Goal: Information Seeking & Learning: Learn about a topic

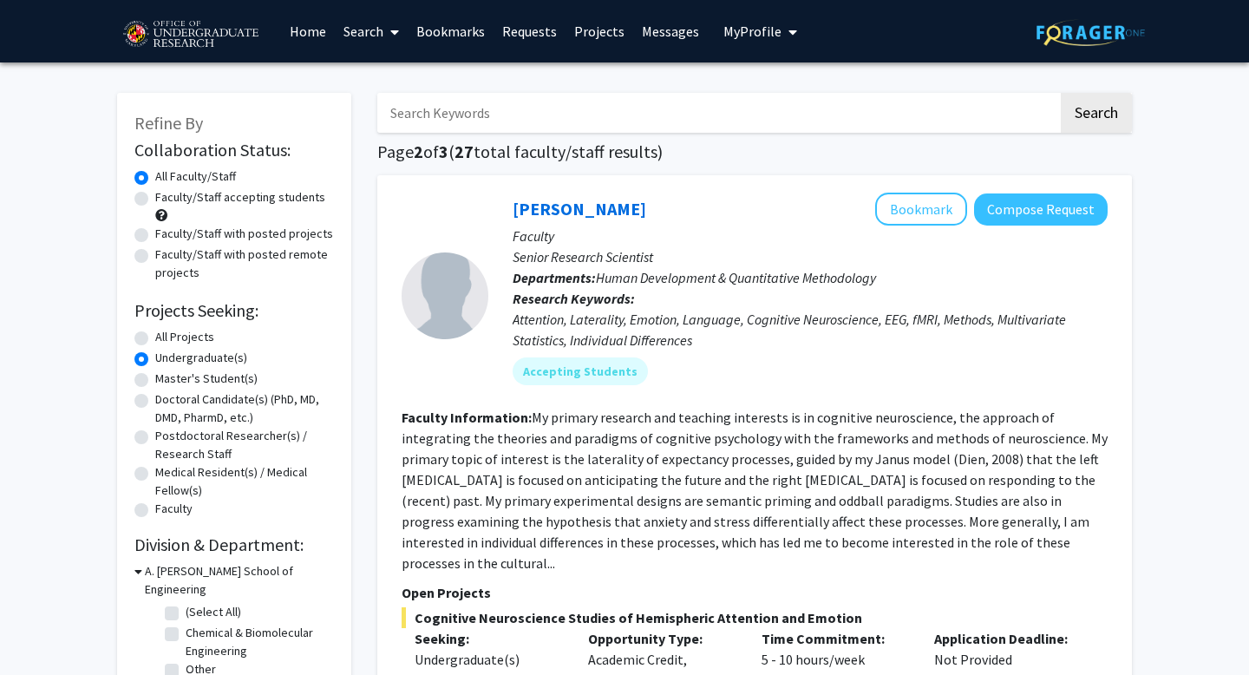
click at [155, 201] on label "Faculty/Staff accepting students" at bounding box center [240, 197] width 170 height 18
click at [155, 199] on input "Faculty/Staff accepting students" at bounding box center [160, 193] width 11 height 11
radio input "true"
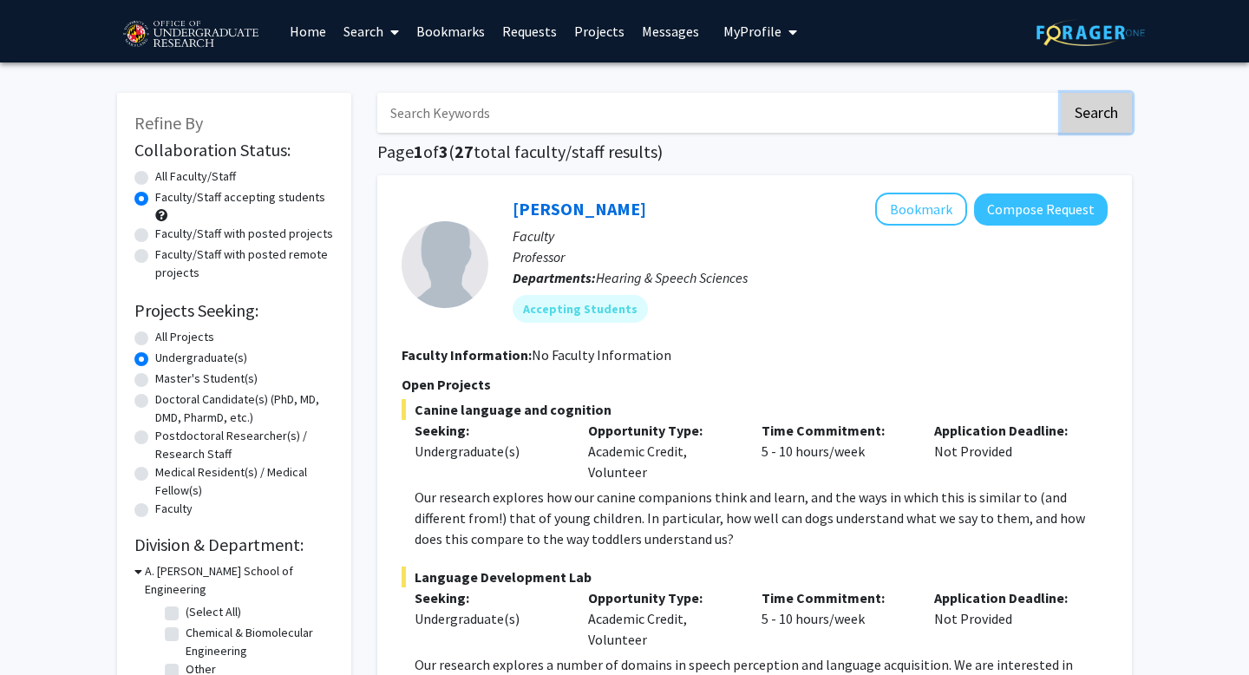
click at [1106, 101] on button "Search" at bounding box center [1095, 113] width 71 height 40
radio input "true"
click at [663, 145] on h1 "Page 1 of 13 ( 121 total faculty/staff results)" at bounding box center [754, 151] width 754 height 21
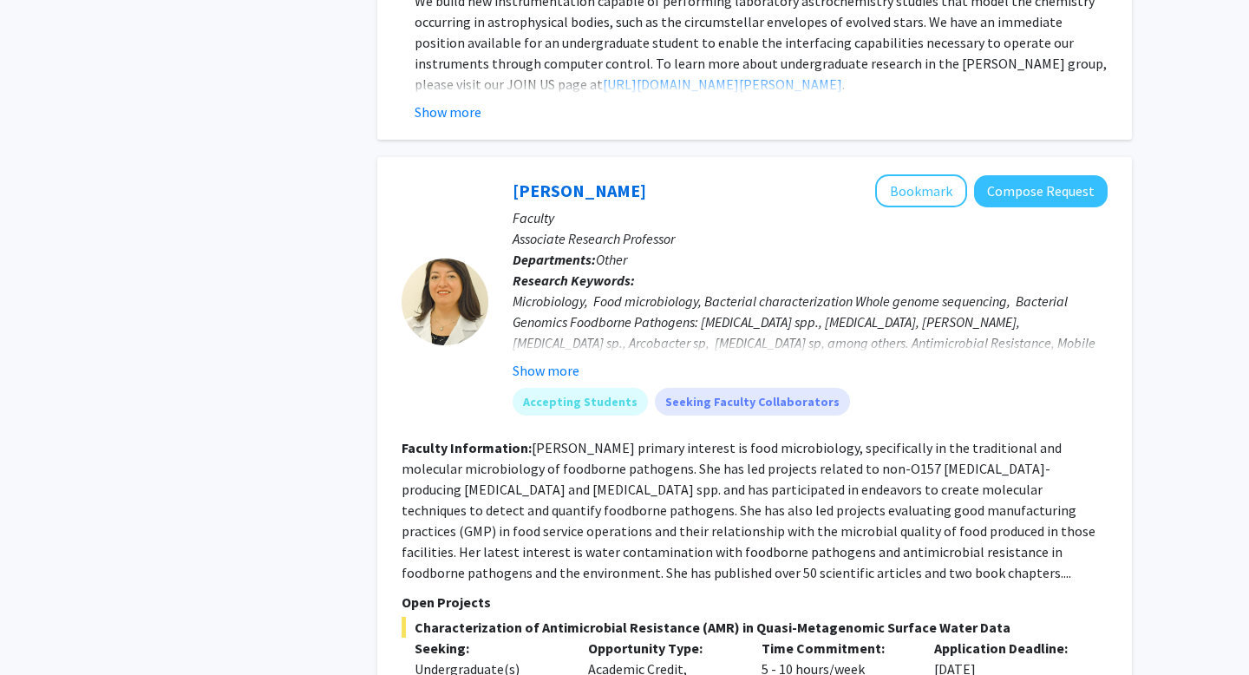
scroll to position [5139, 0]
click at [555, 359] on button "Show more" at bounding box center [545, 369] width 67 height 21
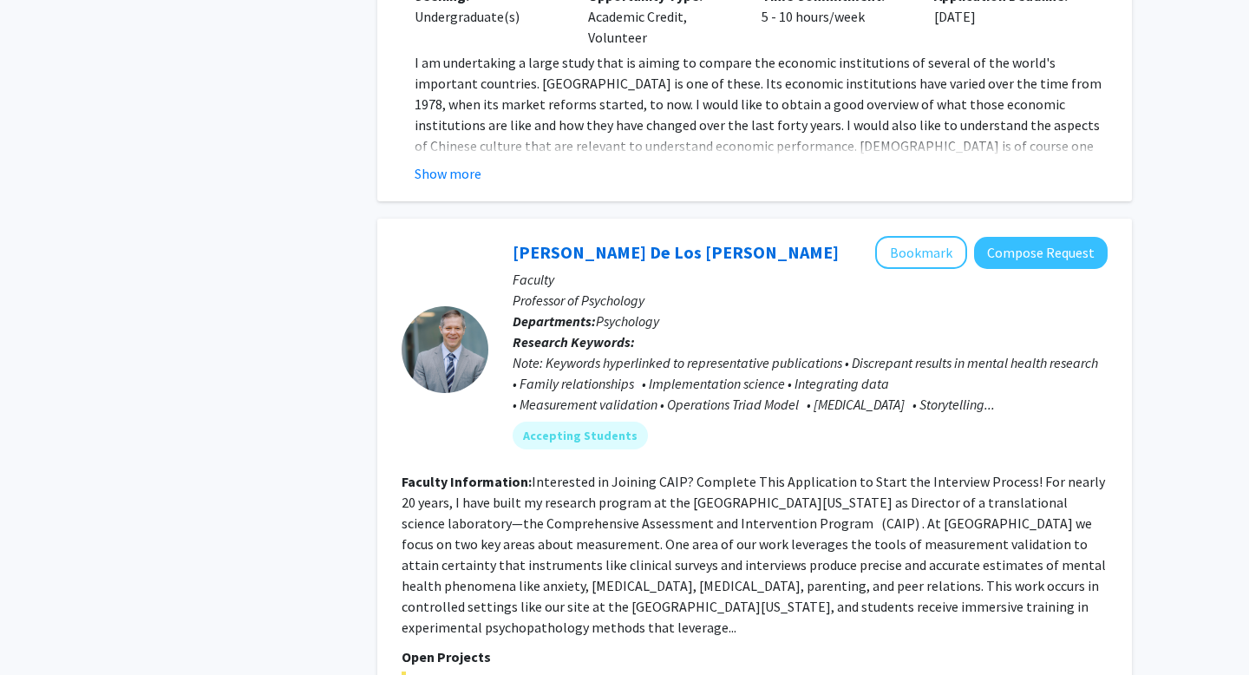
scroll to position [8523, 0]
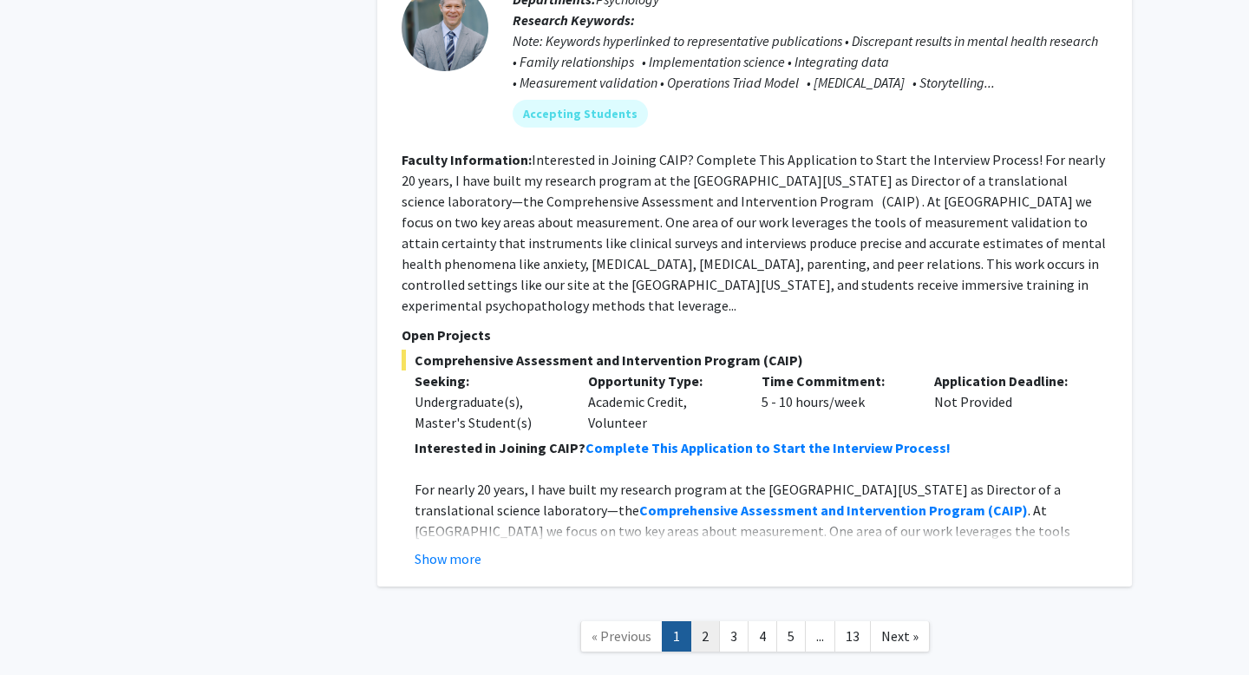
click at [706, 621] on link "2" at bounding box center [704, 636] width 29 height 30
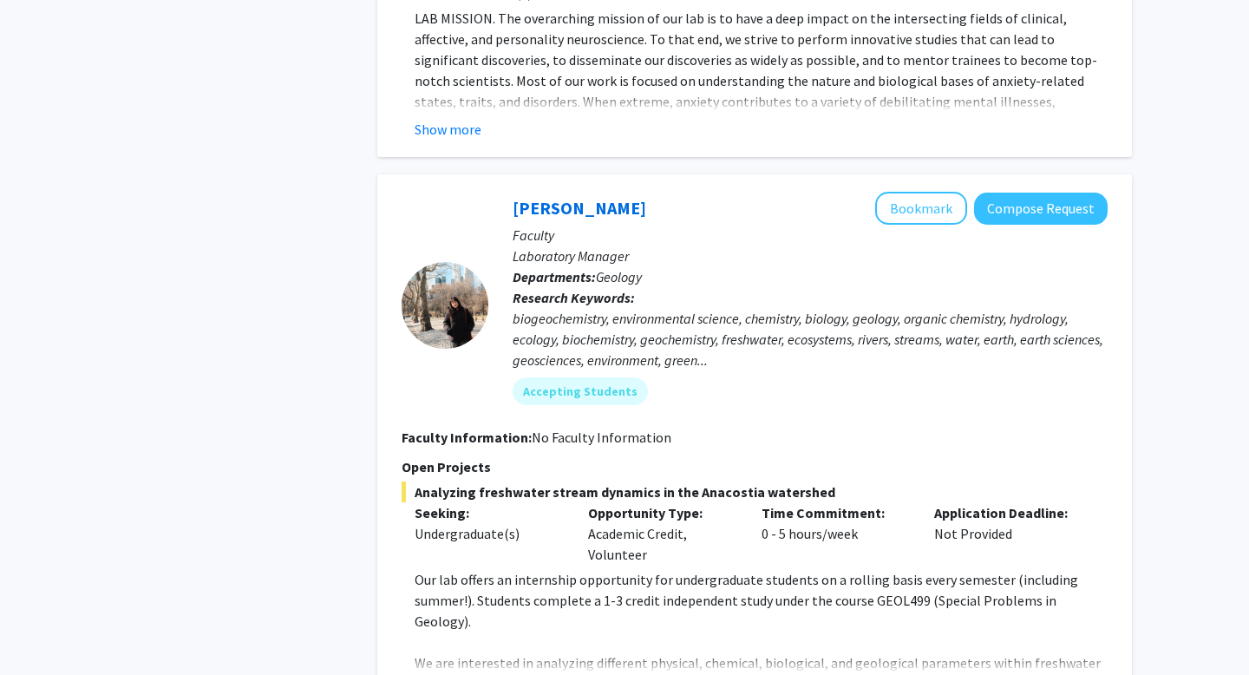
scroll to position [6264, 0]
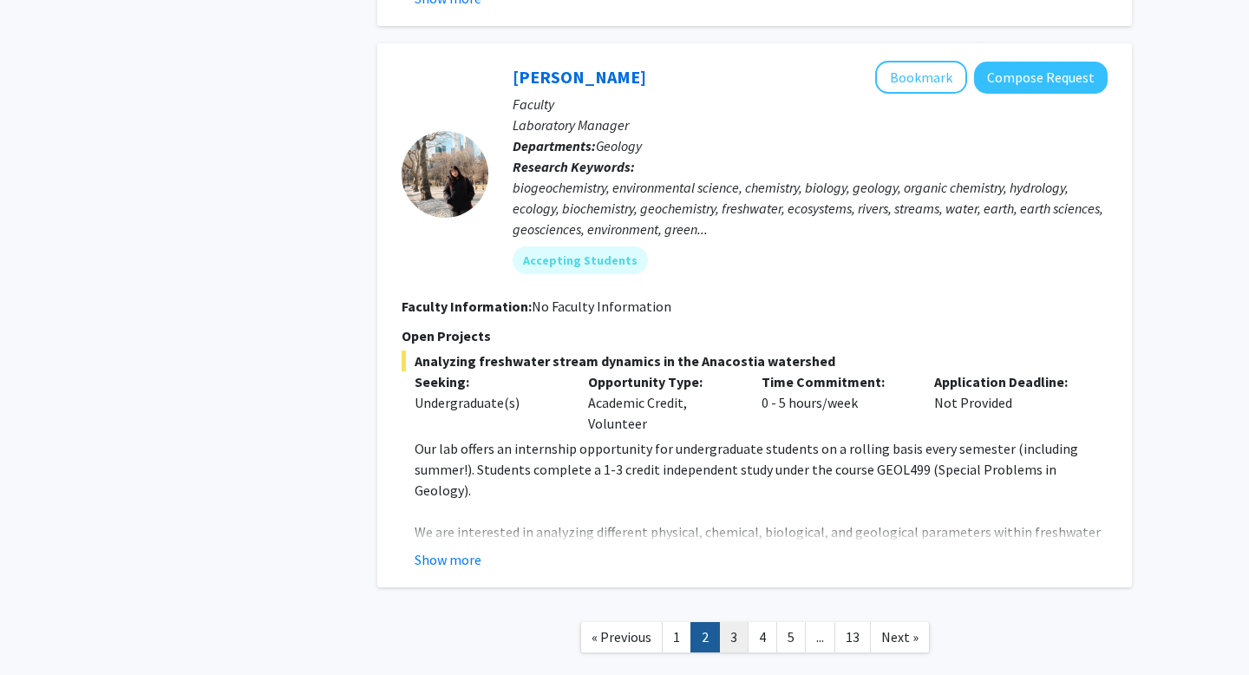
click at [737, 622] on link "3" at bounding box center [733, 637] width 29 height 30
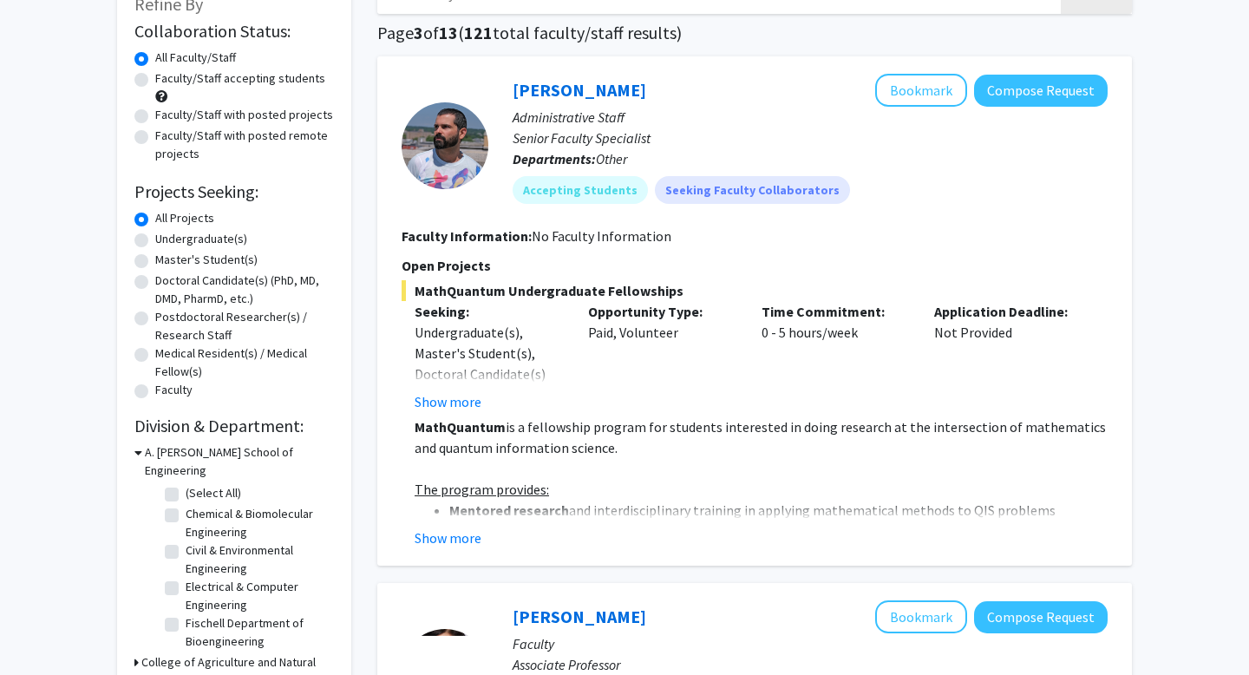
scroll to position [122, 0]
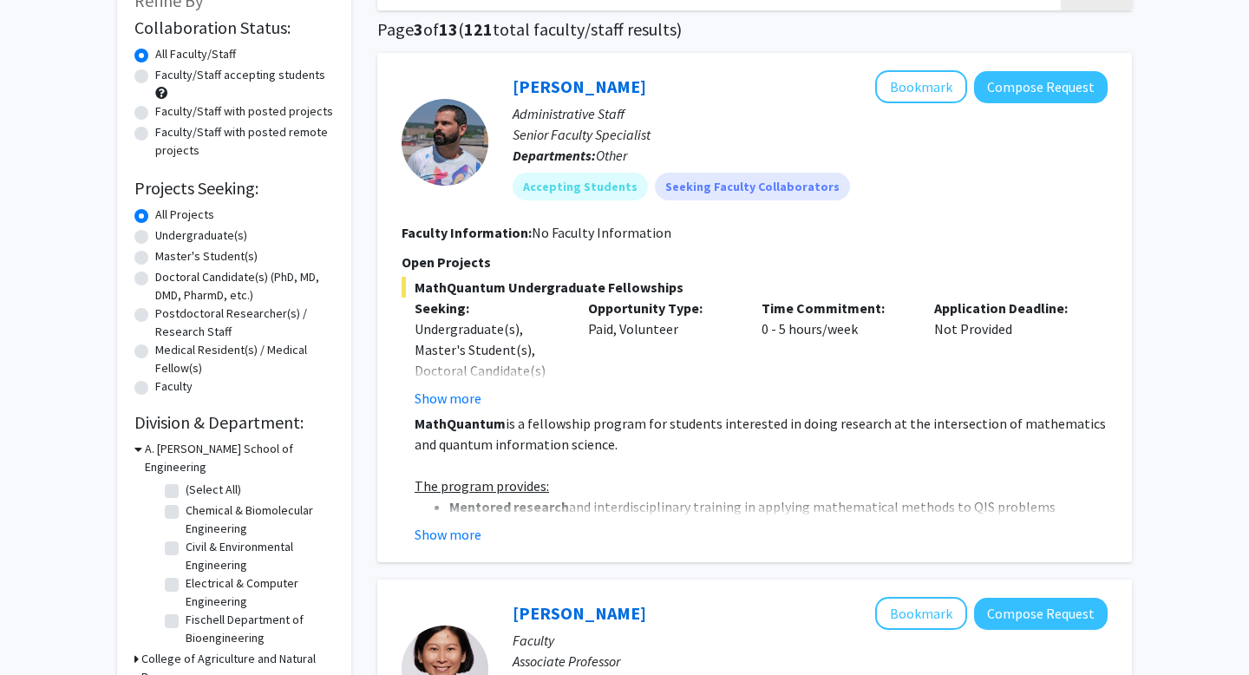
click at [155, 233] on label "Undergraduate(s)" at bounding box center [201, 235] width 92 height 18
click at [155, 233] on input "Undergraduate(s)" at bounding box center [160, 231] width 11 height 11
radio input "true"
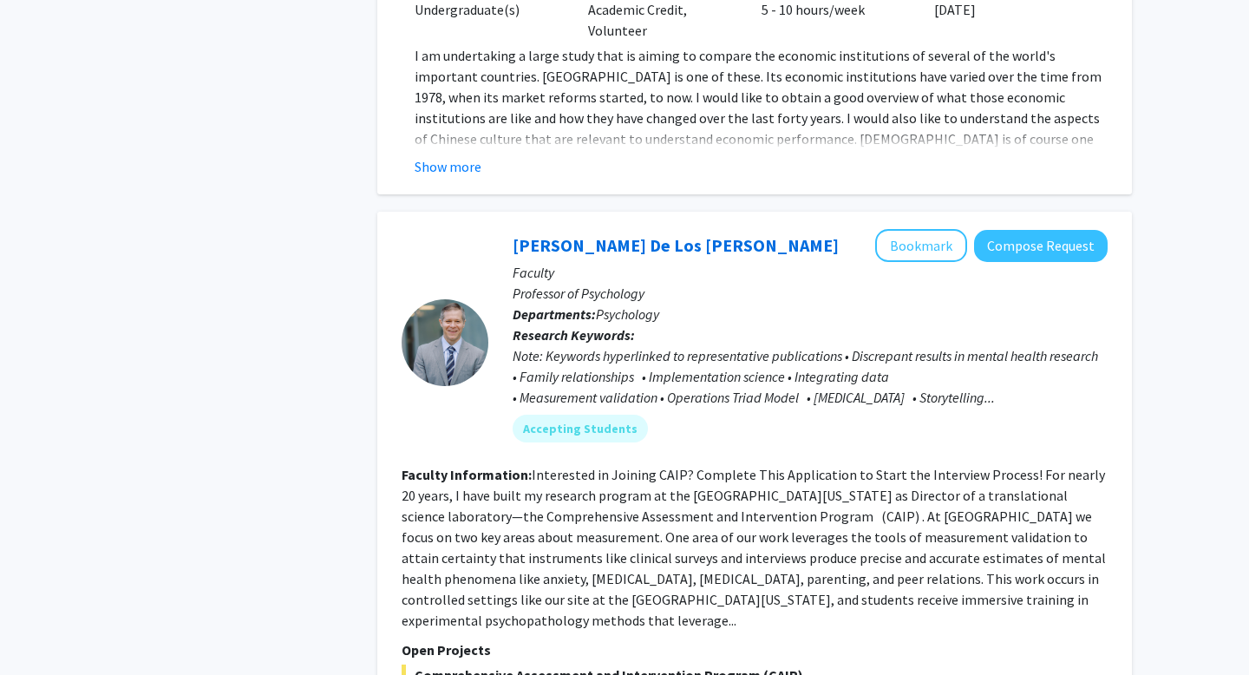
scroll to position [8502, 0]
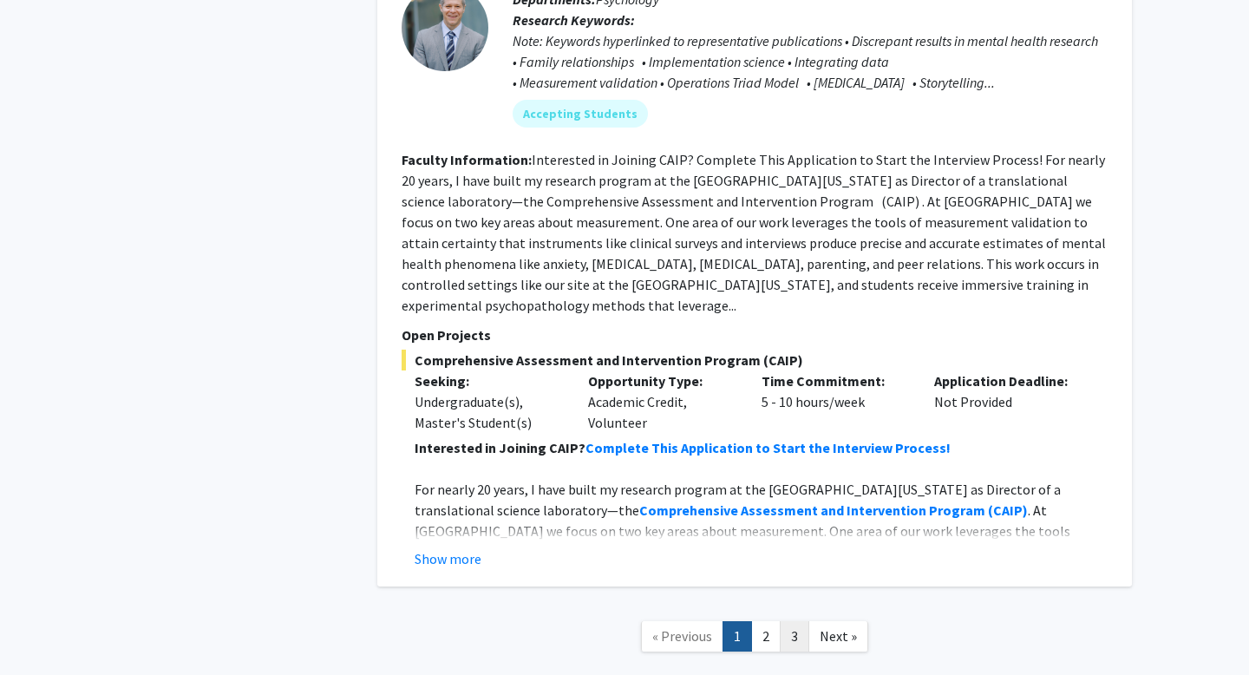
click at [798, 621] on link "3" at bounding box center [794, 636] width 29 height 30
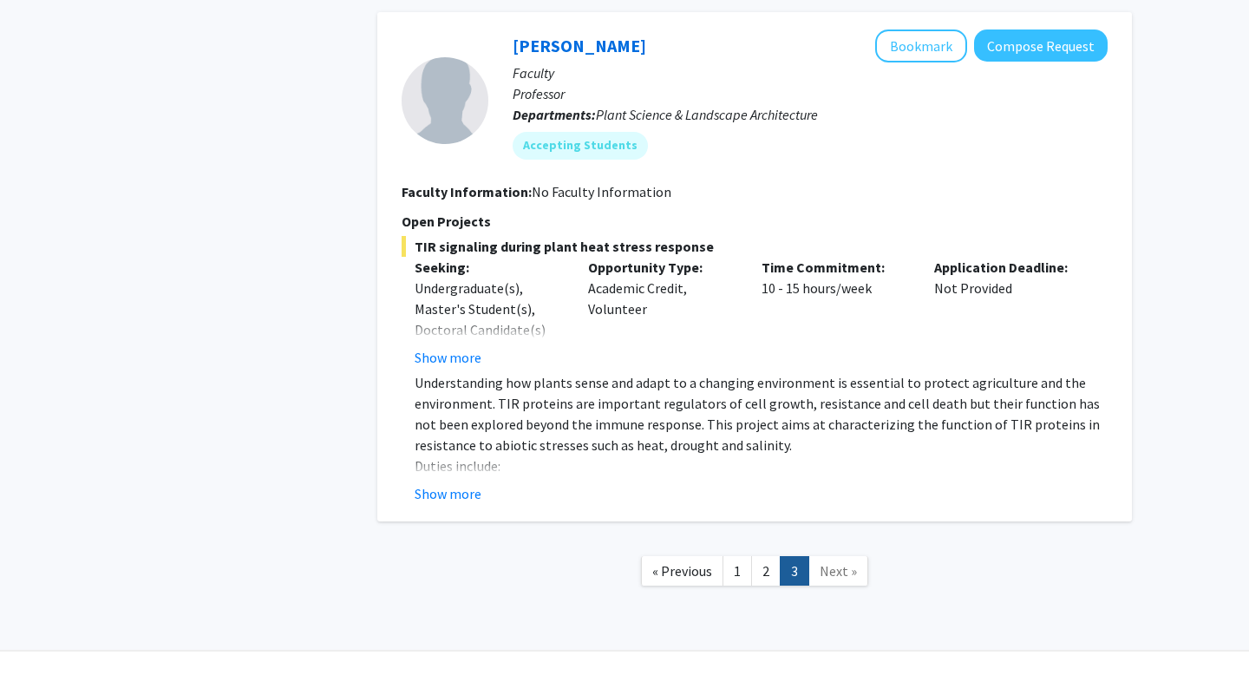
scroll to position [3174, 0]
click at [764, 571] on link "2" at bounding box center [765, 570] width 29 height 30
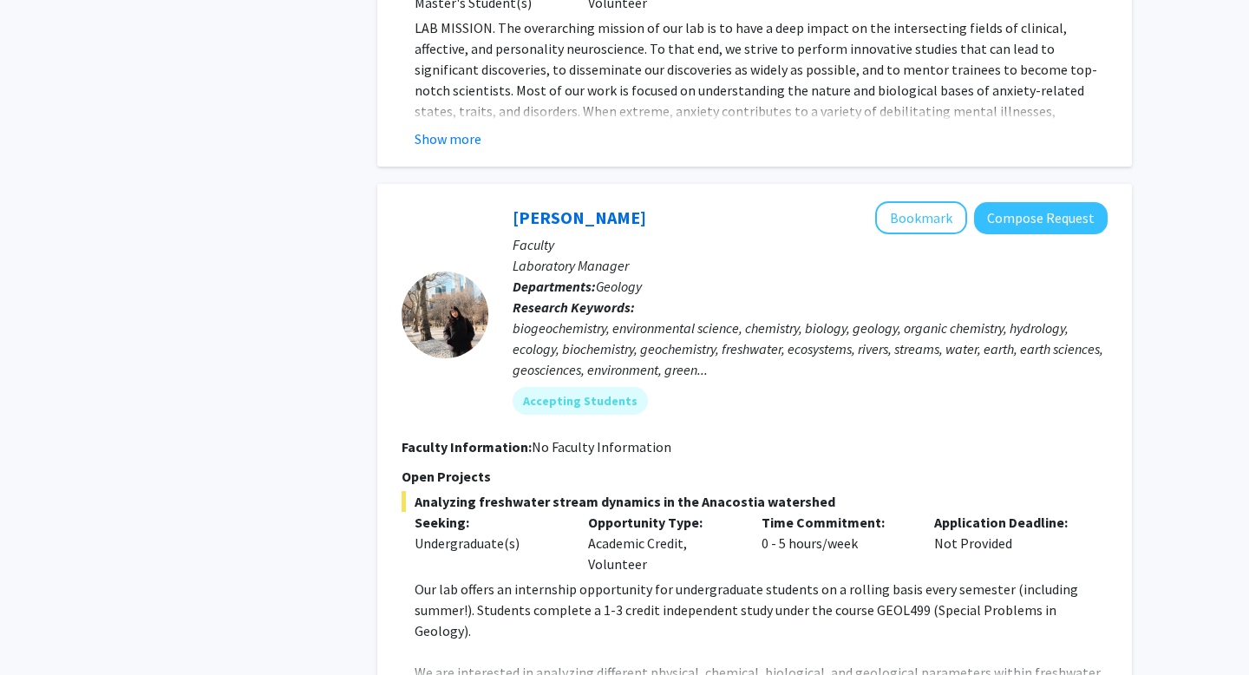
scroll to position [6264, 0]
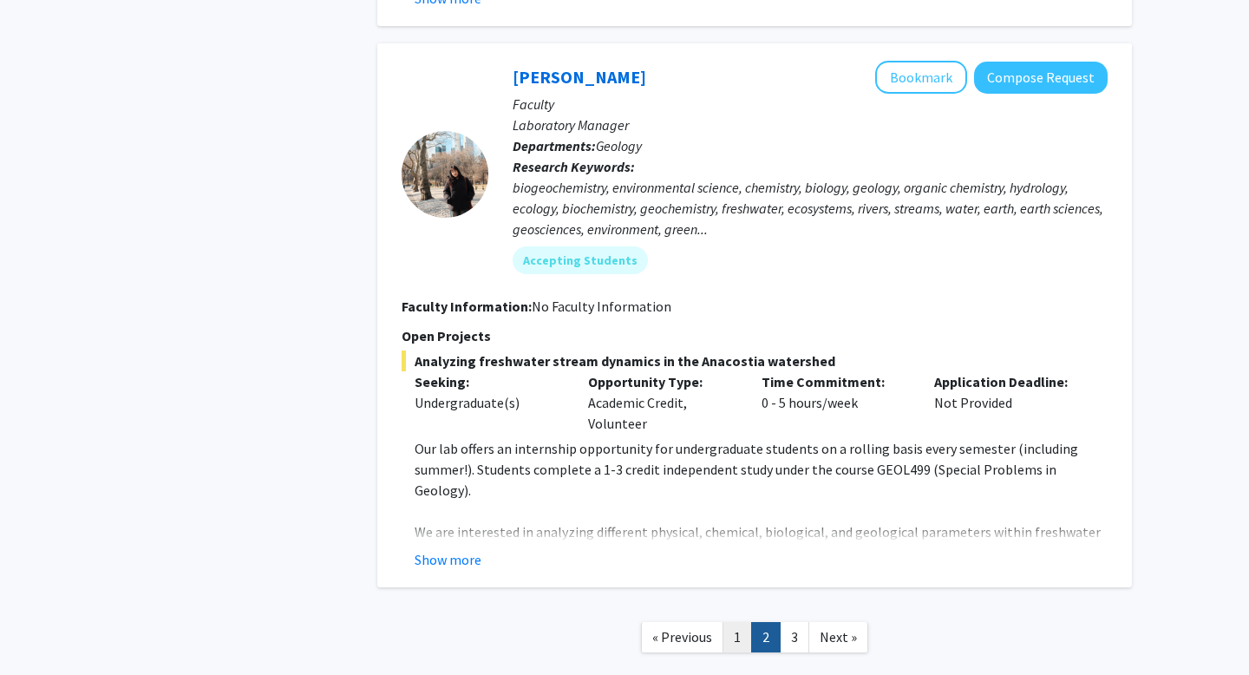
click at [742, 622] on link "1" at bounding box center [736, 637] width 29 height 30
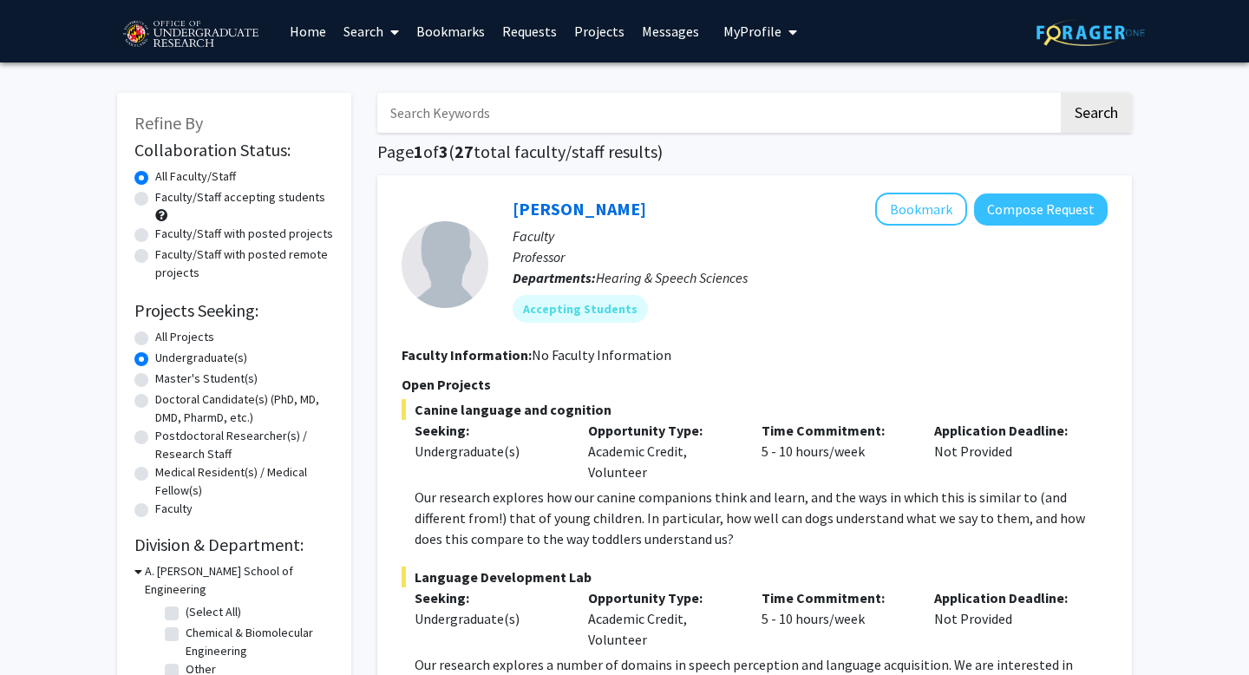
scroll to position [4, 0]
